Goal: Task Accomplishment & Management: Complete application form

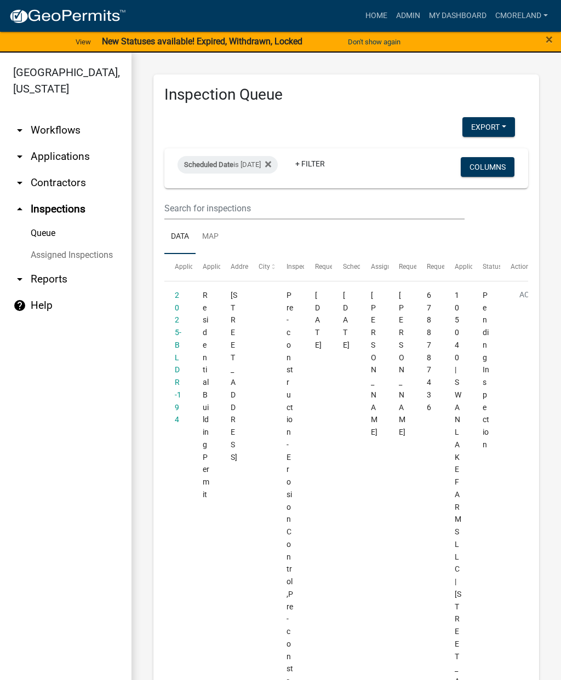
select select "2: 50"
click at [271, 154] on div "Scheduled Date is [DATE] + Filter" at bounding box center [287, 168] width 236 height 28
click at [255, 158] on div "Scheduled Date is [DATE]" at bounding box center [227, 165] width 100 height 18
click at [251, 200] on input "[DATE]" at bounding box center [252, 205] width 77 height 22
type input "[DATE]"
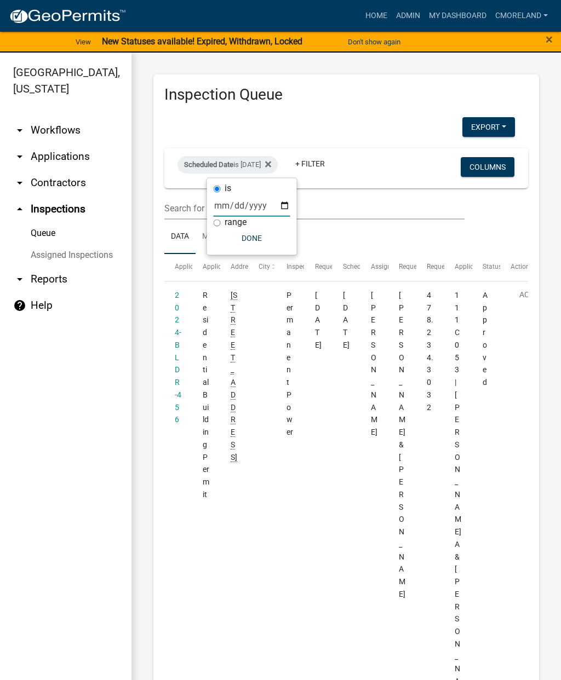
click at [245, 237] on button "Done" at bounding box center [252, 238] width 77 height 20
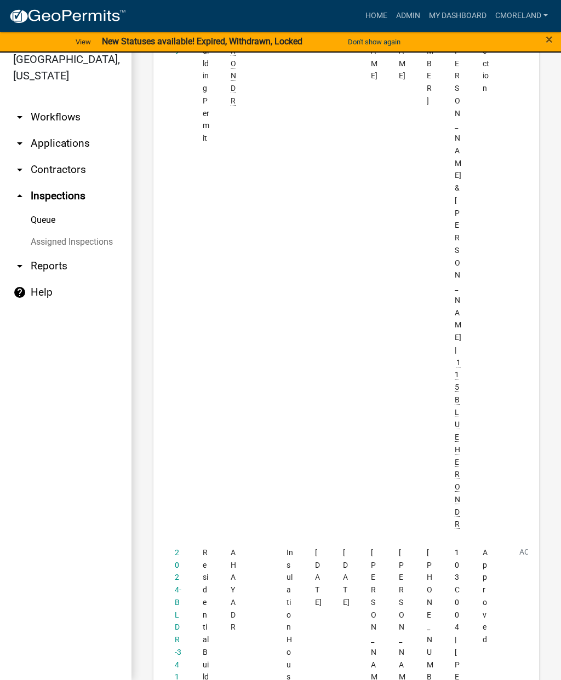
scroll to position [8799, 0]
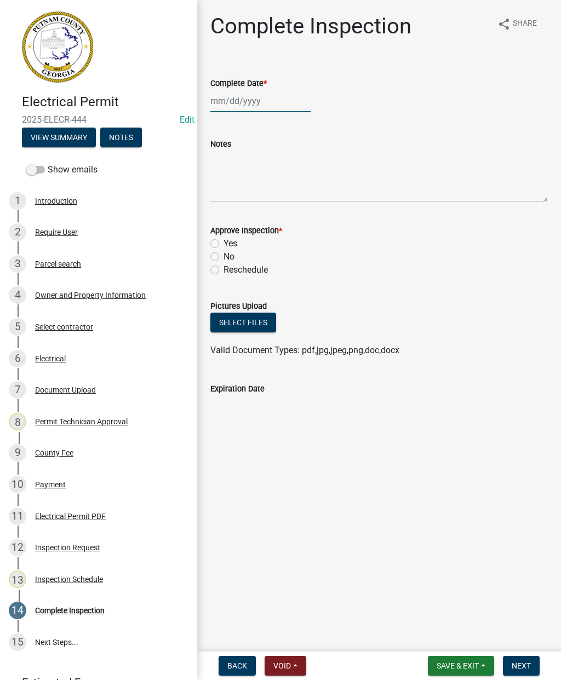
click at [245, 103] on div at bounding box center [260, 101] width 100 height 22
select select "8"
select select "2025"
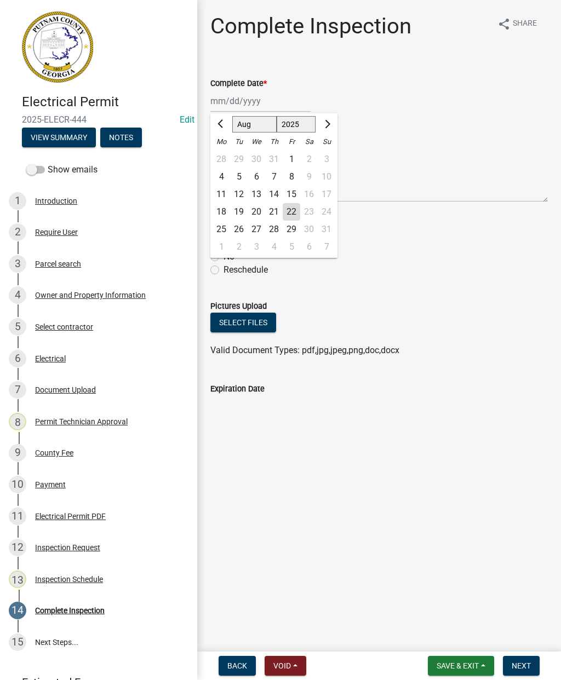
click at [278, 214] on div "21" at bounding box center [274, 212] width 18 height 18
type input "[DATE]"
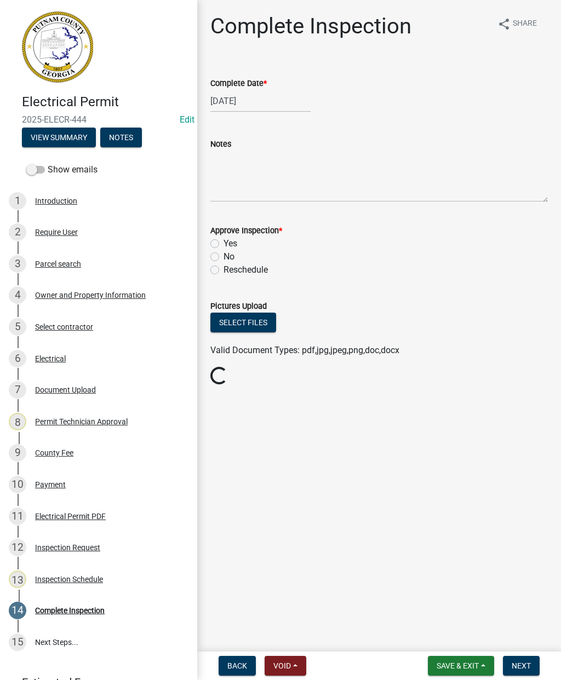
click at [223, 247] on label "Yes" at bounding box center [230, 243] width 14 height 13
click at [223, 244] on input "Yes" at bounding box center [226, 240] width 7 height 7
radio input "true"
click at [524, 662] on span "Next" at bounding box center [521, 666] width 19 height 9
click at [536, 668] on button "Next" at bounding box center [521, 666] width 37 height 20
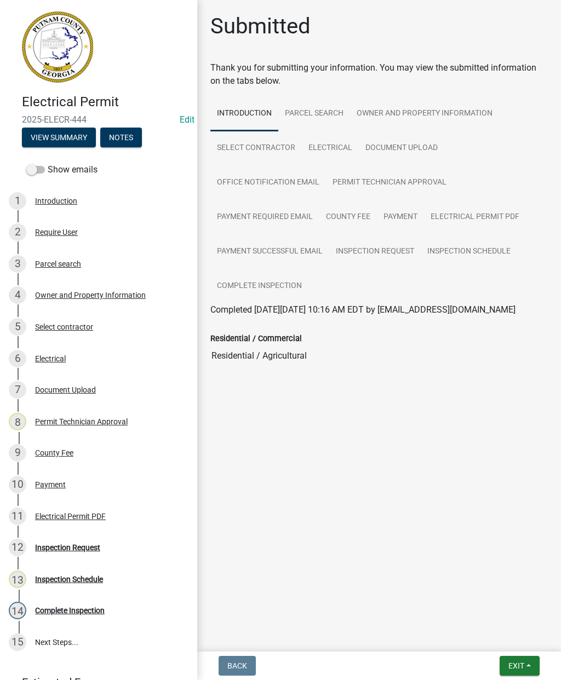
click at [523, 658] on button "Exit" at bounding box center [520, 666] width 40 height 20
click at [496, 640] on button "Save & Exit" at bounding box center [496, 637] width 88 height 26
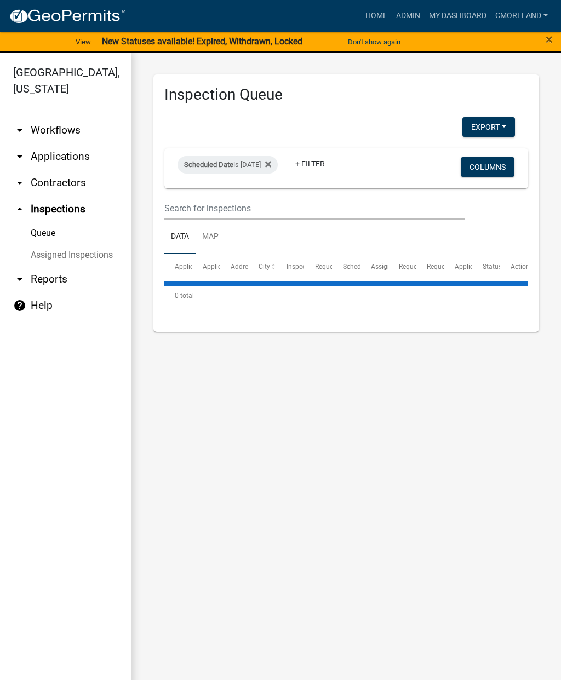
select select "2: 50"
